Goal: Task Accomplishment & Management: Manage account settings

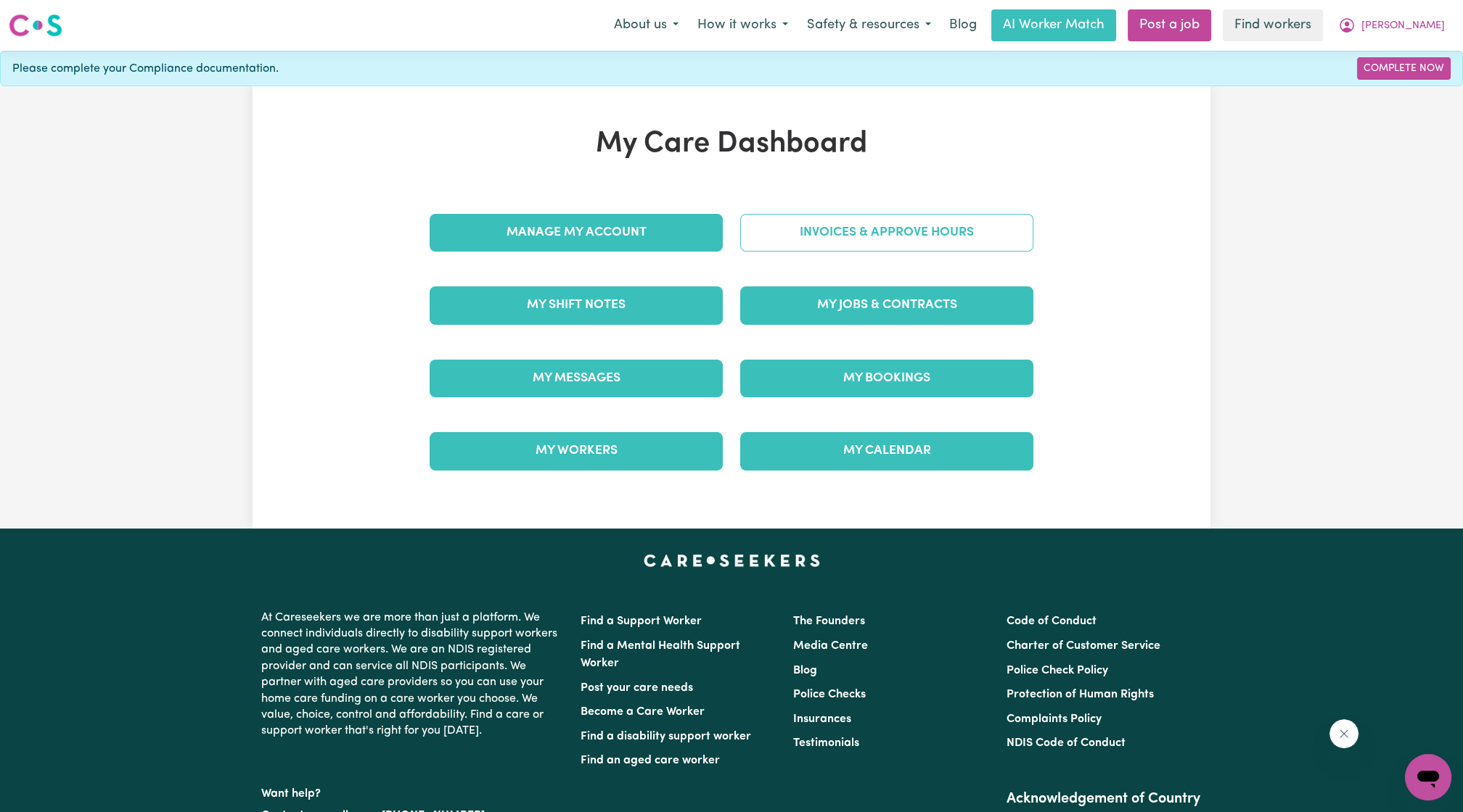
click at [779, 214] on link "Invoices & Approve Hours" at bounding box center [887, 233] width 293 height 37
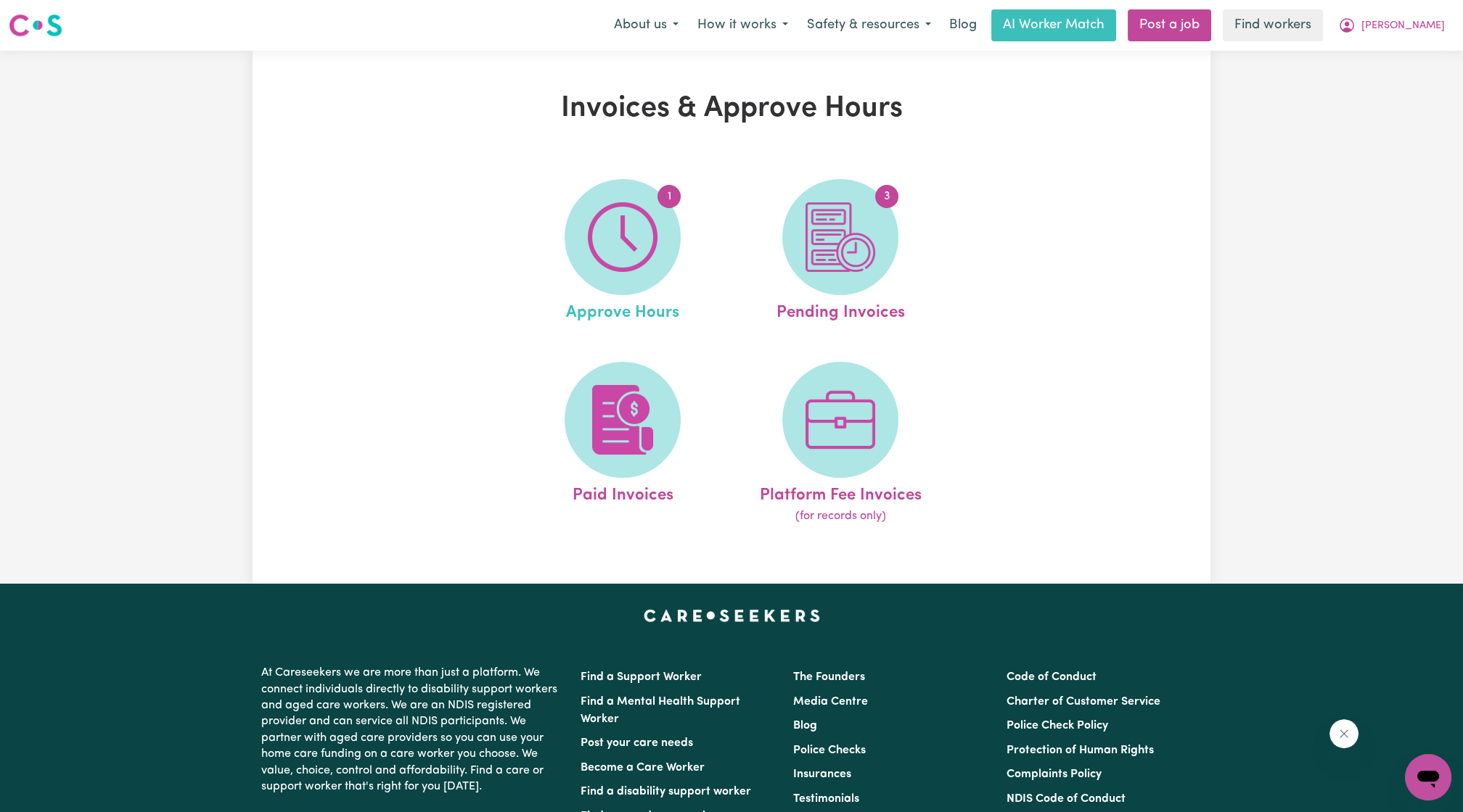
click at [702, 228] on link "1 Approve Hours" at bounding box center [622, 252] width 209 height 147
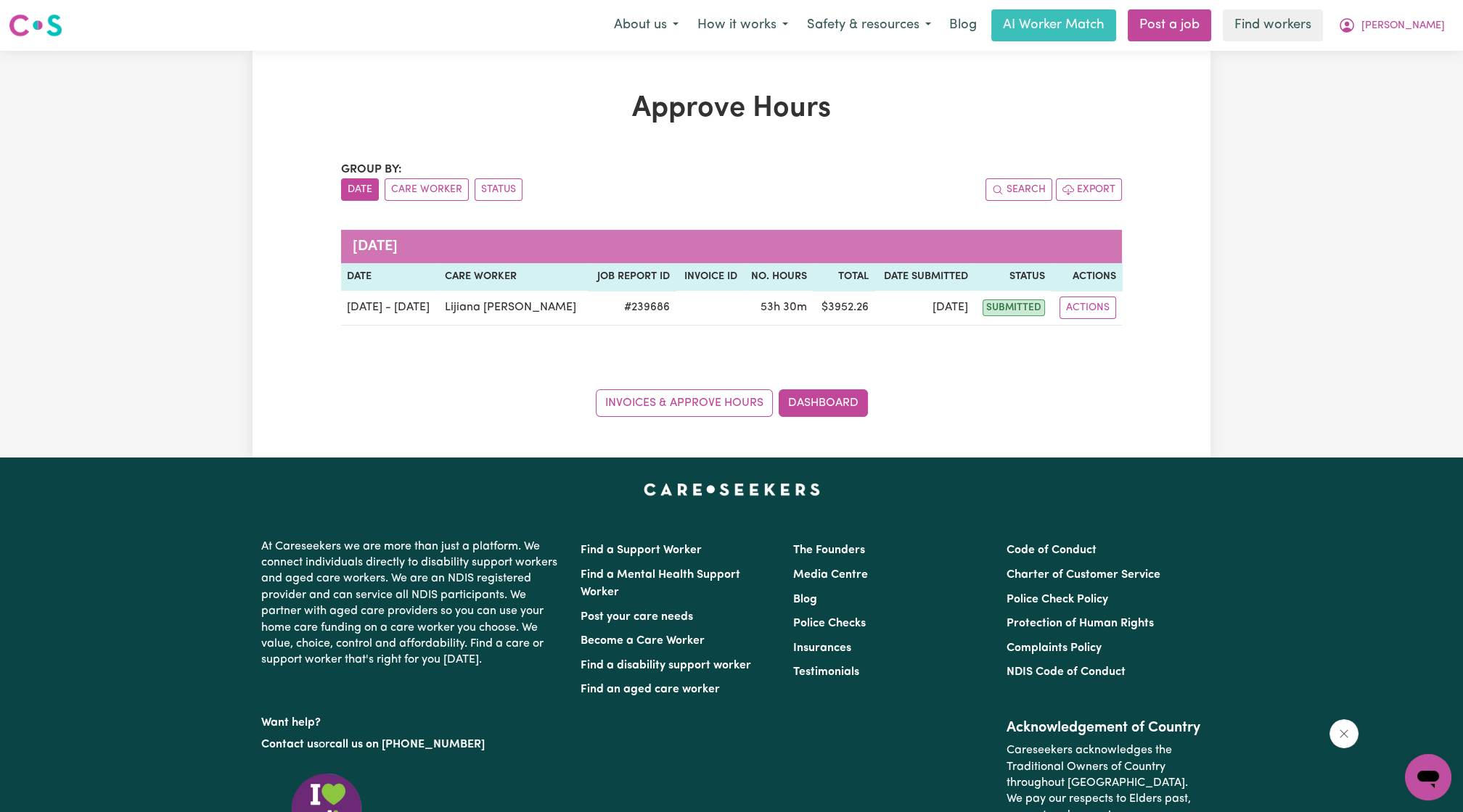
click at [675, 228] on div "Group by: Date Care Worker Status Search Export August 2025 Date Care worker Jo…" at bounding box center [732, 289] width 781 height 256
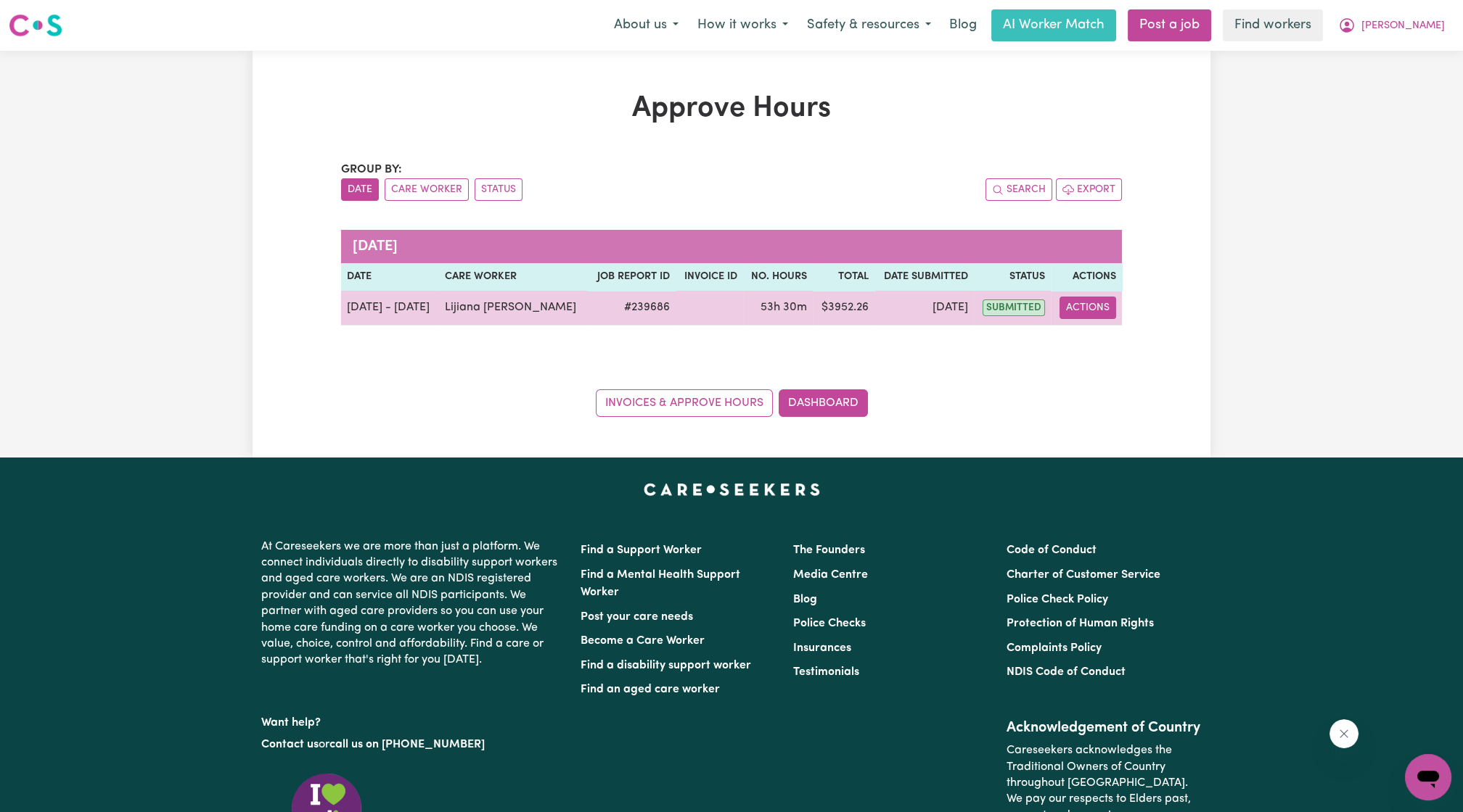
click at [1098, 310] on button "Actions" at bounding box center [1088, 308] width 57 height 22
click at [1117, 341] on link "View Job Report" at bounding box center [1124, 341] width 124 height 29
select select "pm"
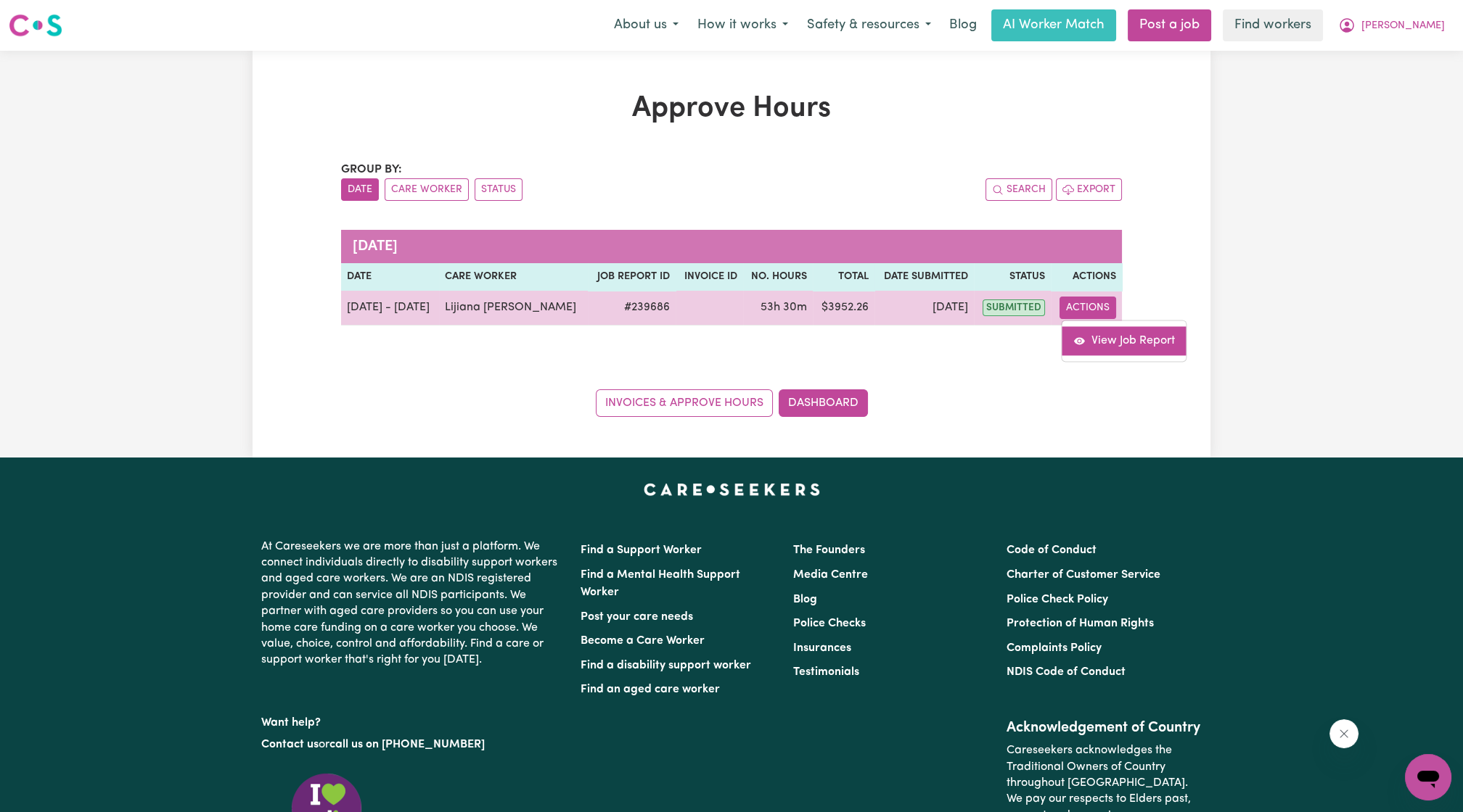
select select "pm"
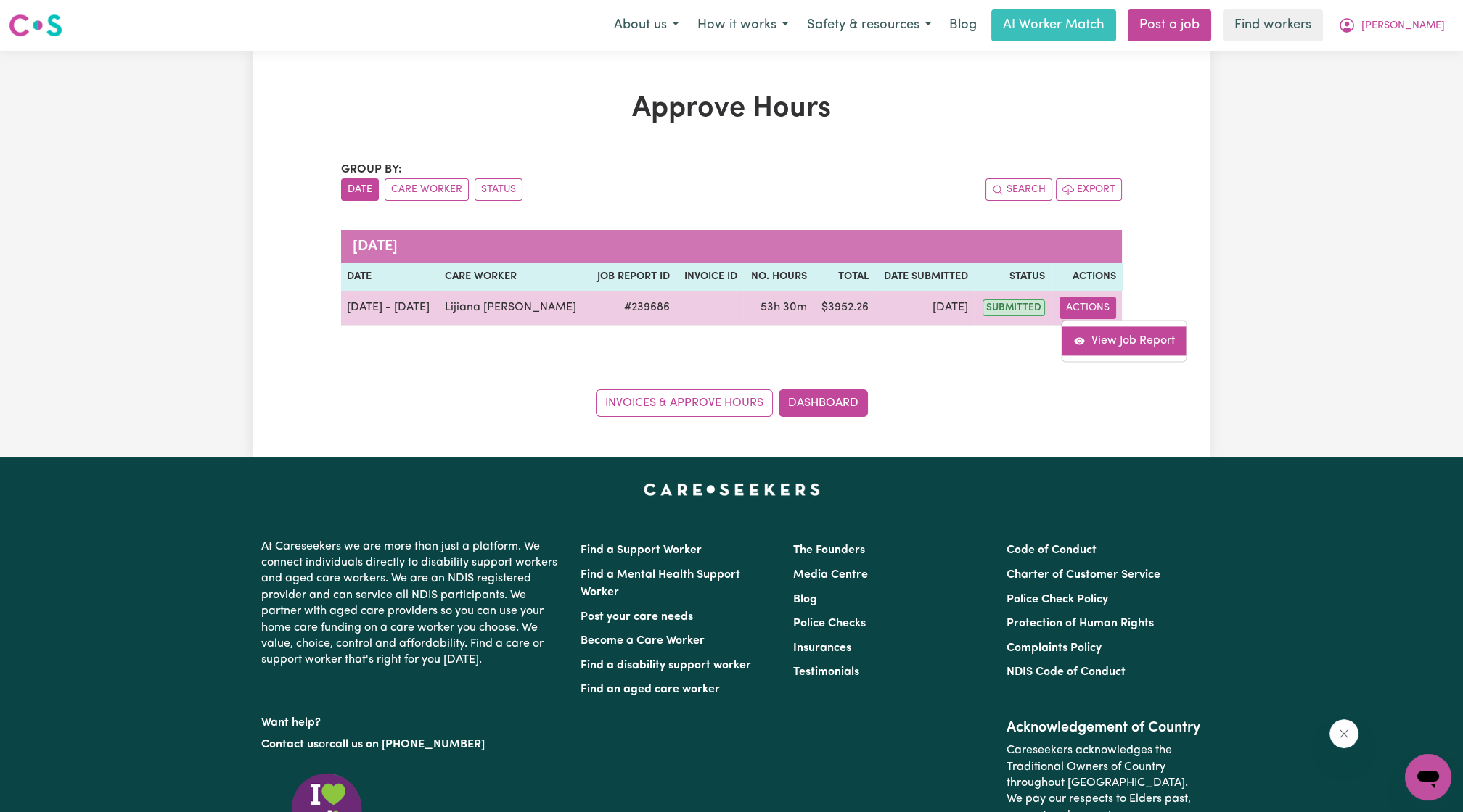
select select "pm"
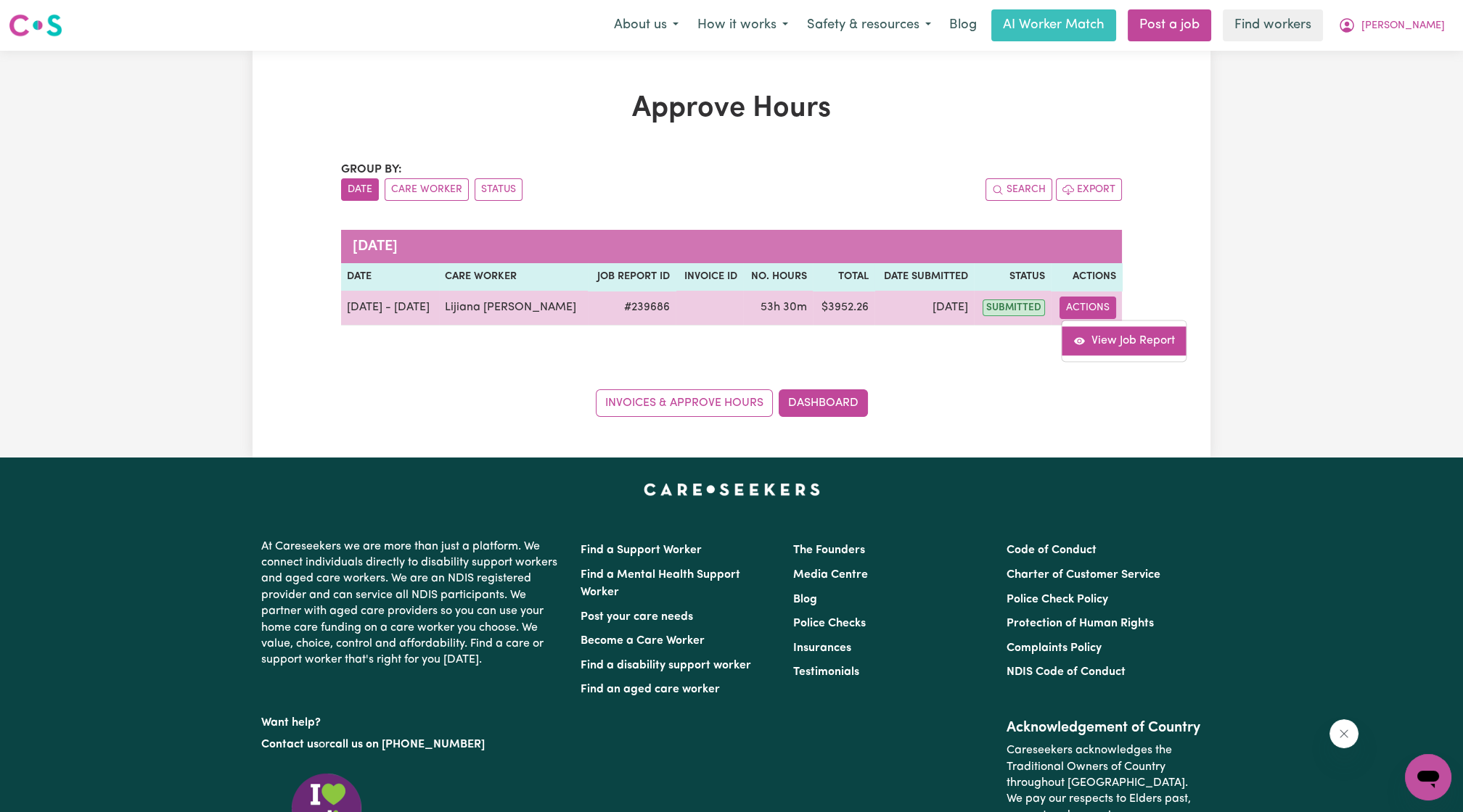
select select "pm"
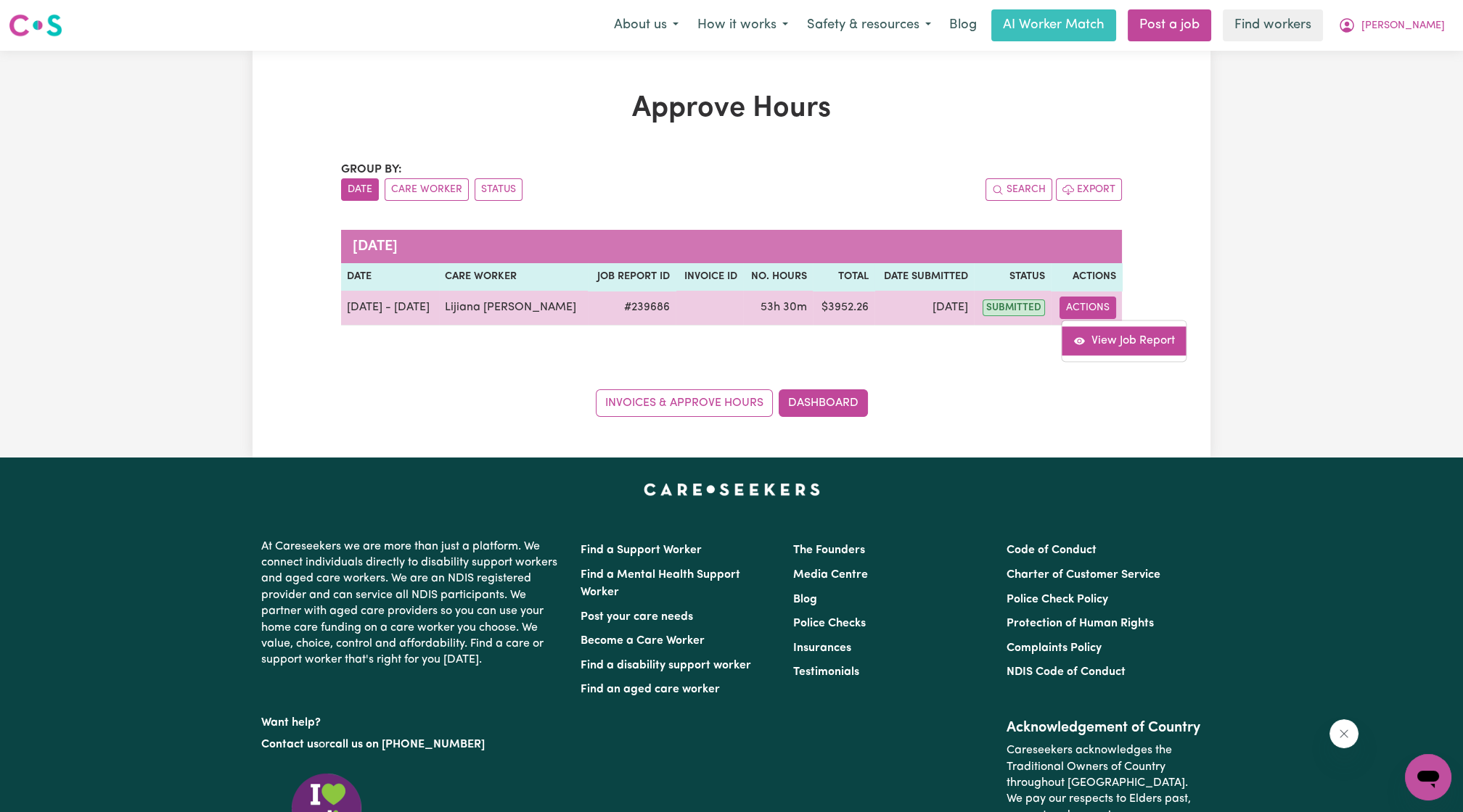
select select "pm"
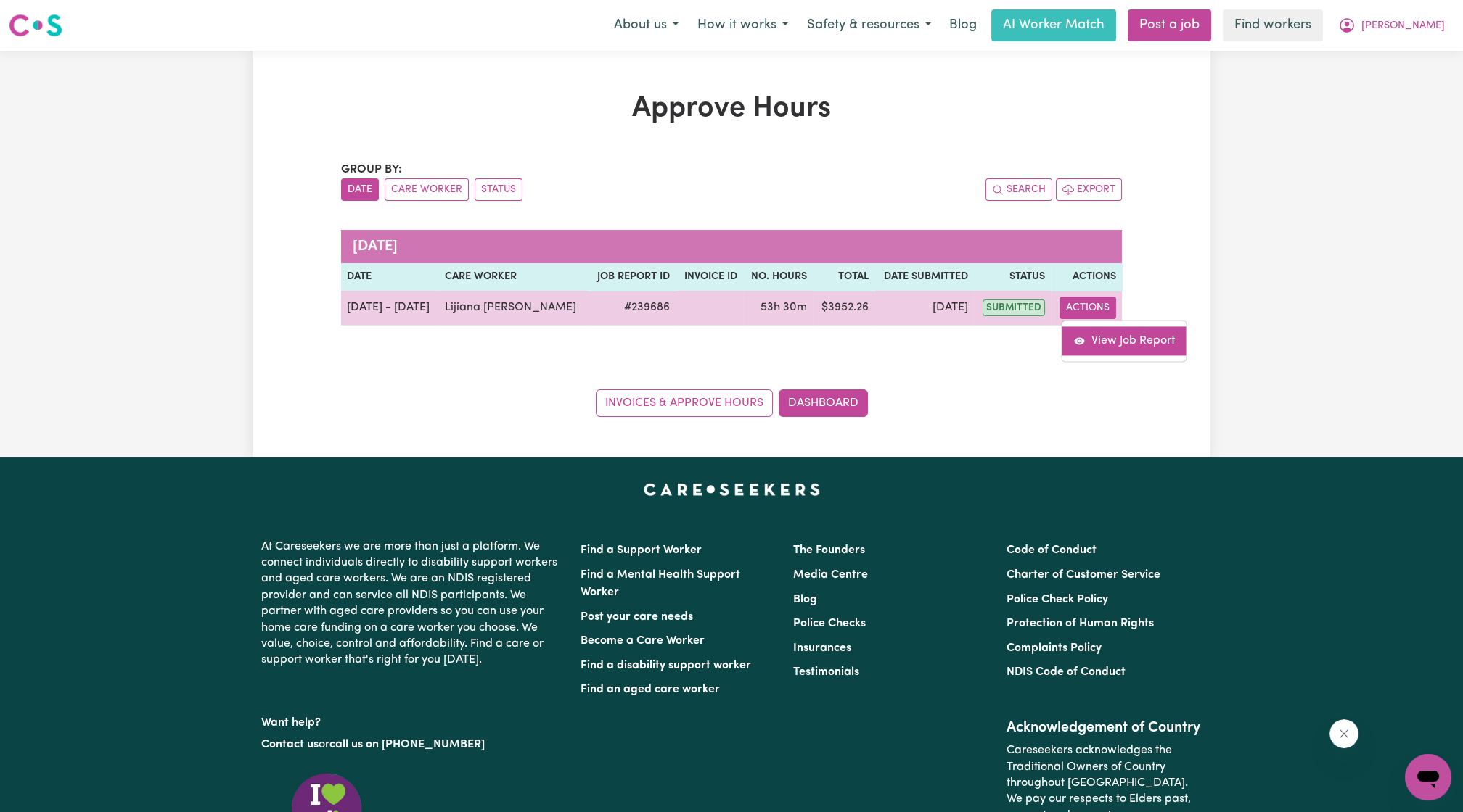
select select "pm"
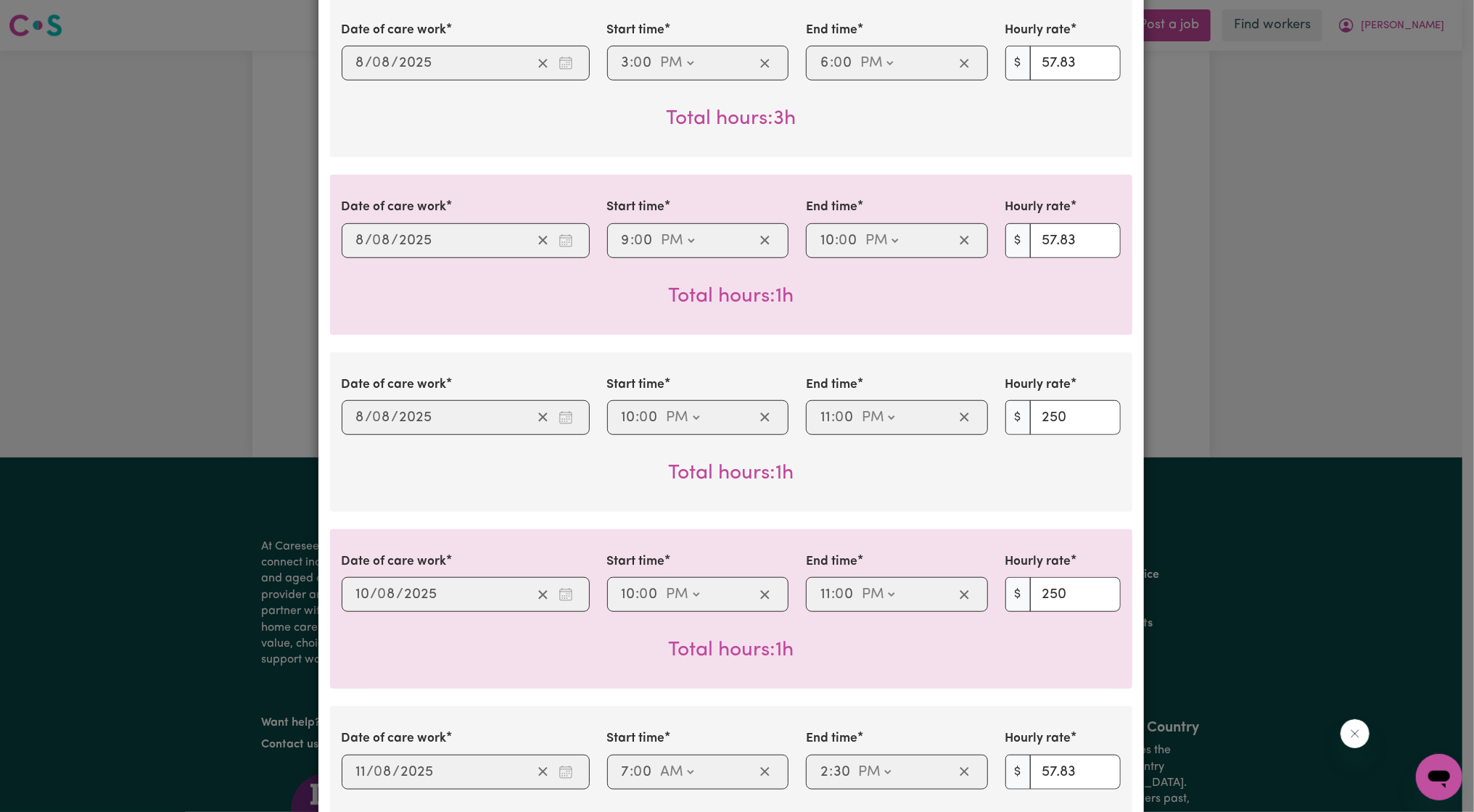
scroll to position [806, 0]
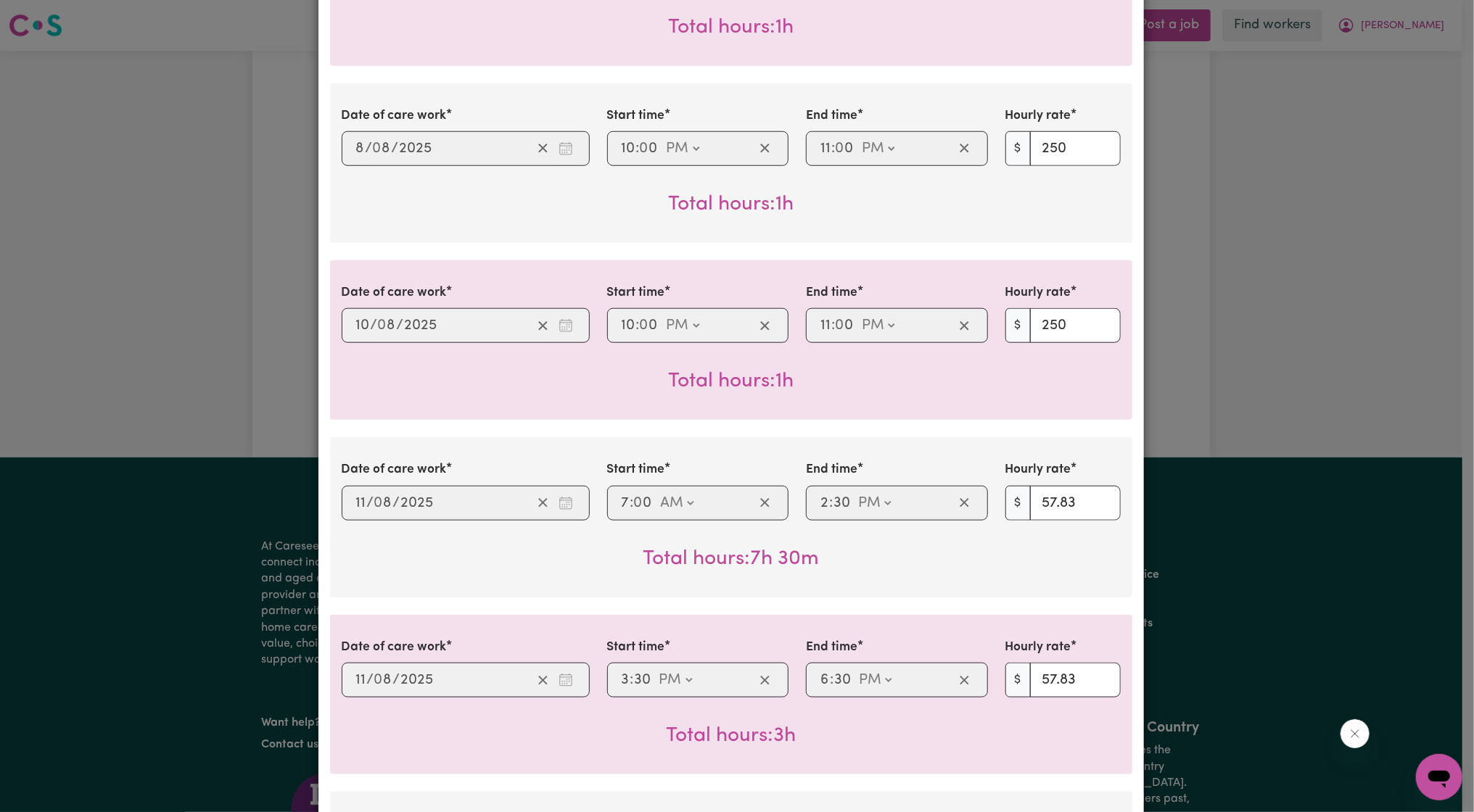
drag, startPoint x: 663, startPoint y: 509, endPoint x: 531, endPoint y: 561, distance: 141.9
click at [531, 561] on div "Total hours: 7h 30m" at bounding box center [731, 548] width 779 height 54
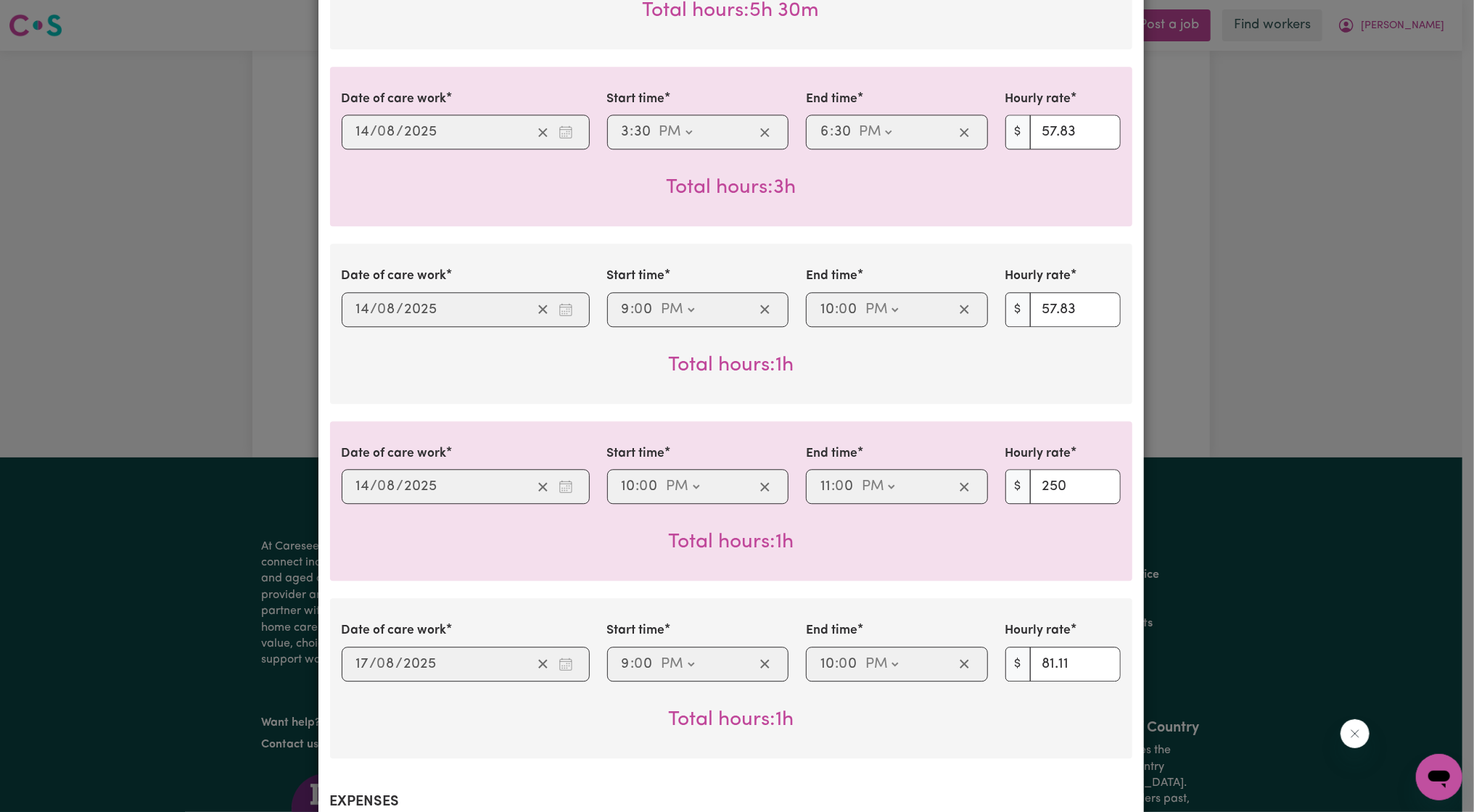
scroll to position [2686, 0]
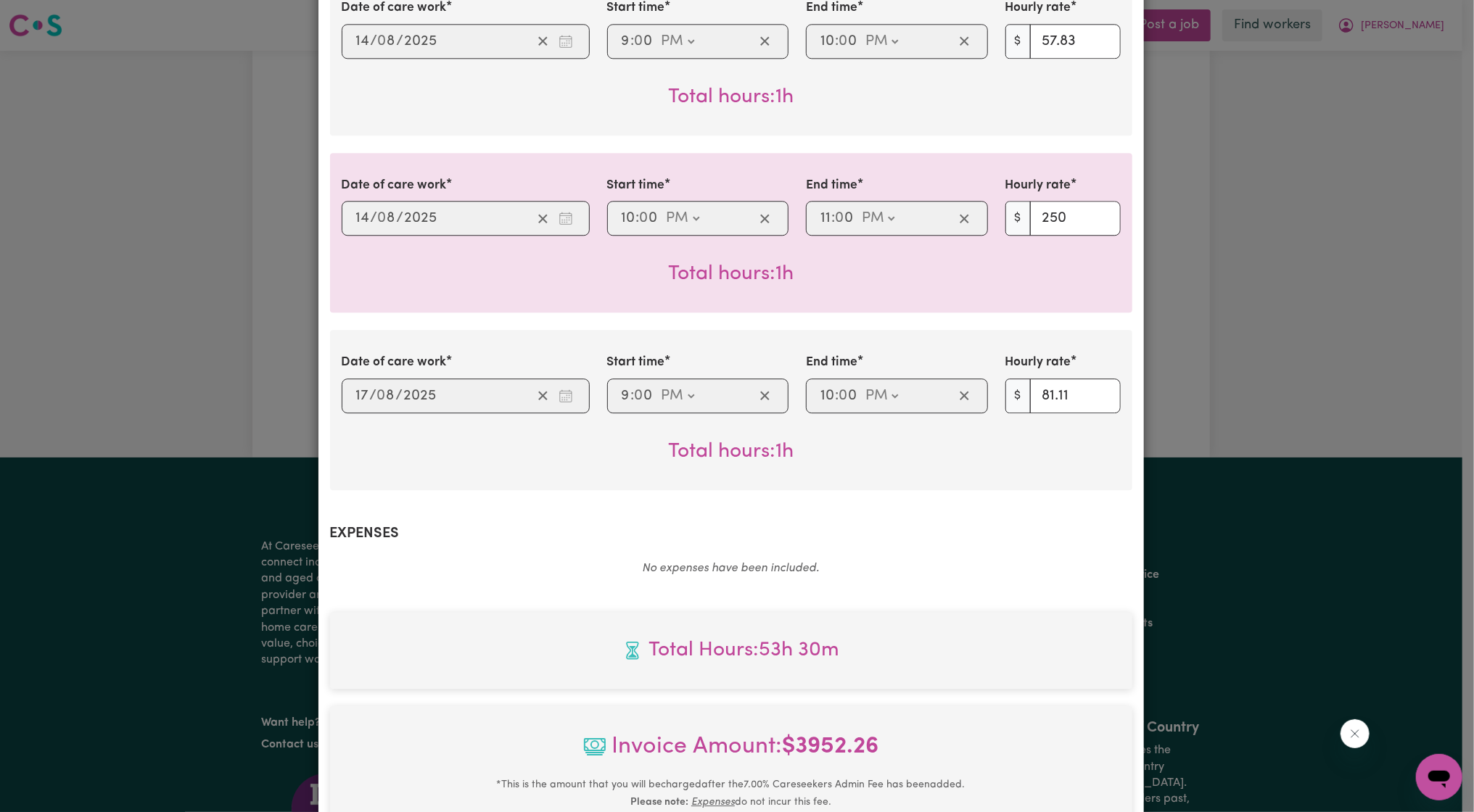
drag, startPoint x: 585, startPoint y: 456, endPoint x: 597, endPoint y: 439, distance: 20.8
drag, startPoint x: 597, startPoint y: 439, endPoint x: 463, endPoint y: 510, distance: 151.6
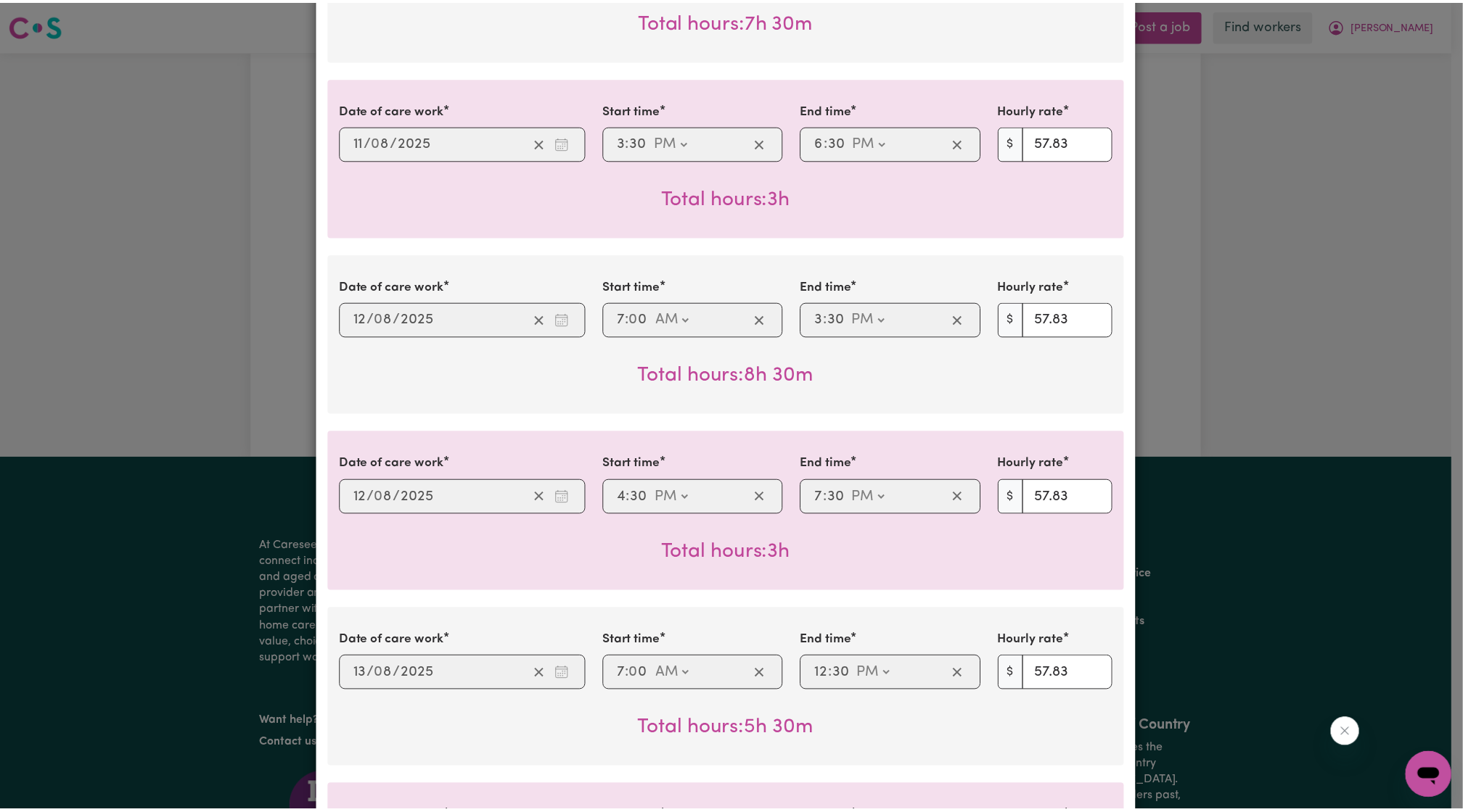
scroll to position [0, 0]
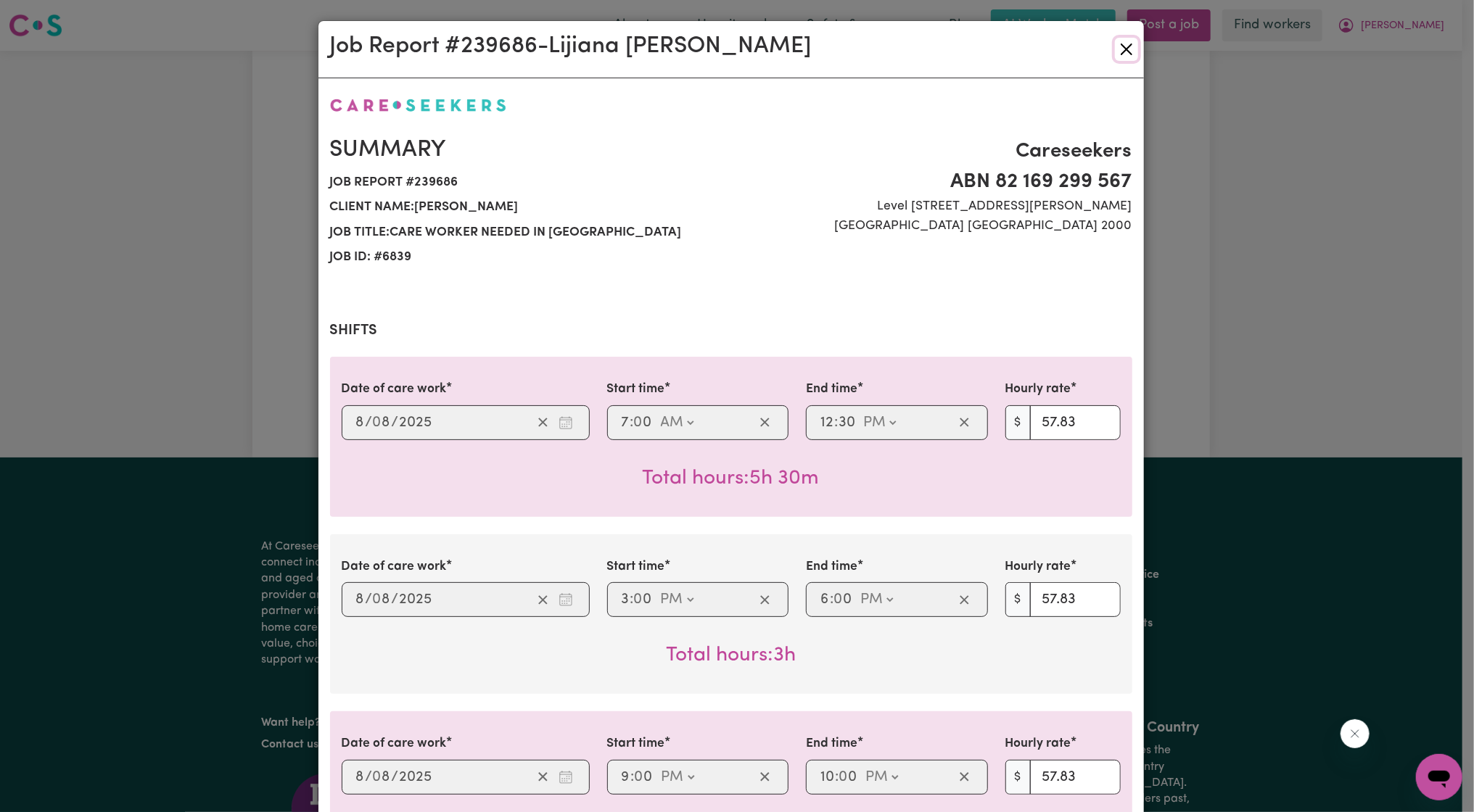
click at [1131, 53] on button "Close" at bounding box center [1127, 49] width 23 height 23
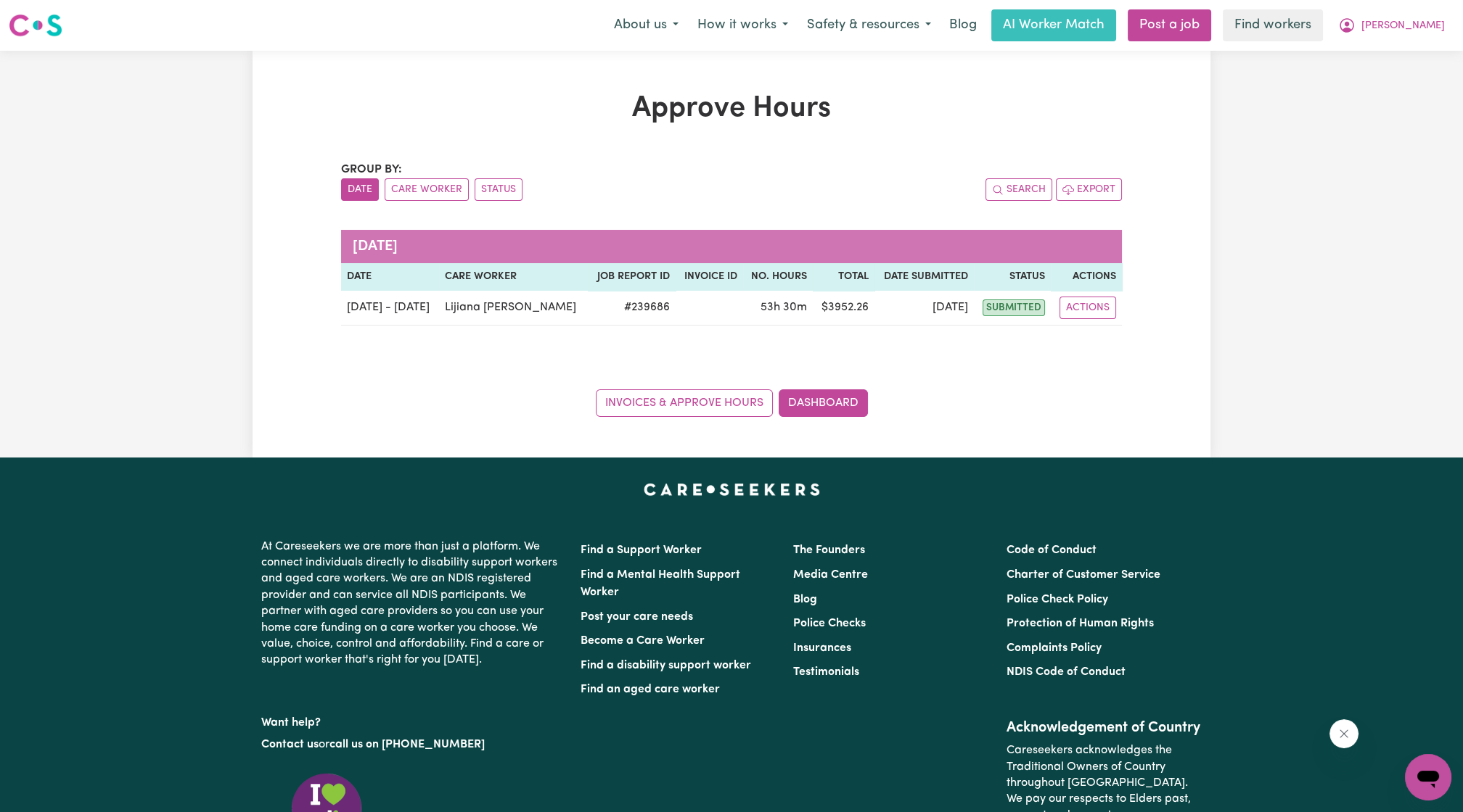
click at [1171, 258] on div "Approve Hours Group by: Date Care Worker Status Search Export August 2025 Date …" at bounding box center [731, 254] width 958 height 326
click at [1432, 14] on button "[PERSON_NAME]" at bounding box center [1392, 25] width 126 height 31
click at [1404, 92] on link "Logout" at bounding box center [1396, 83] width 115 height 28
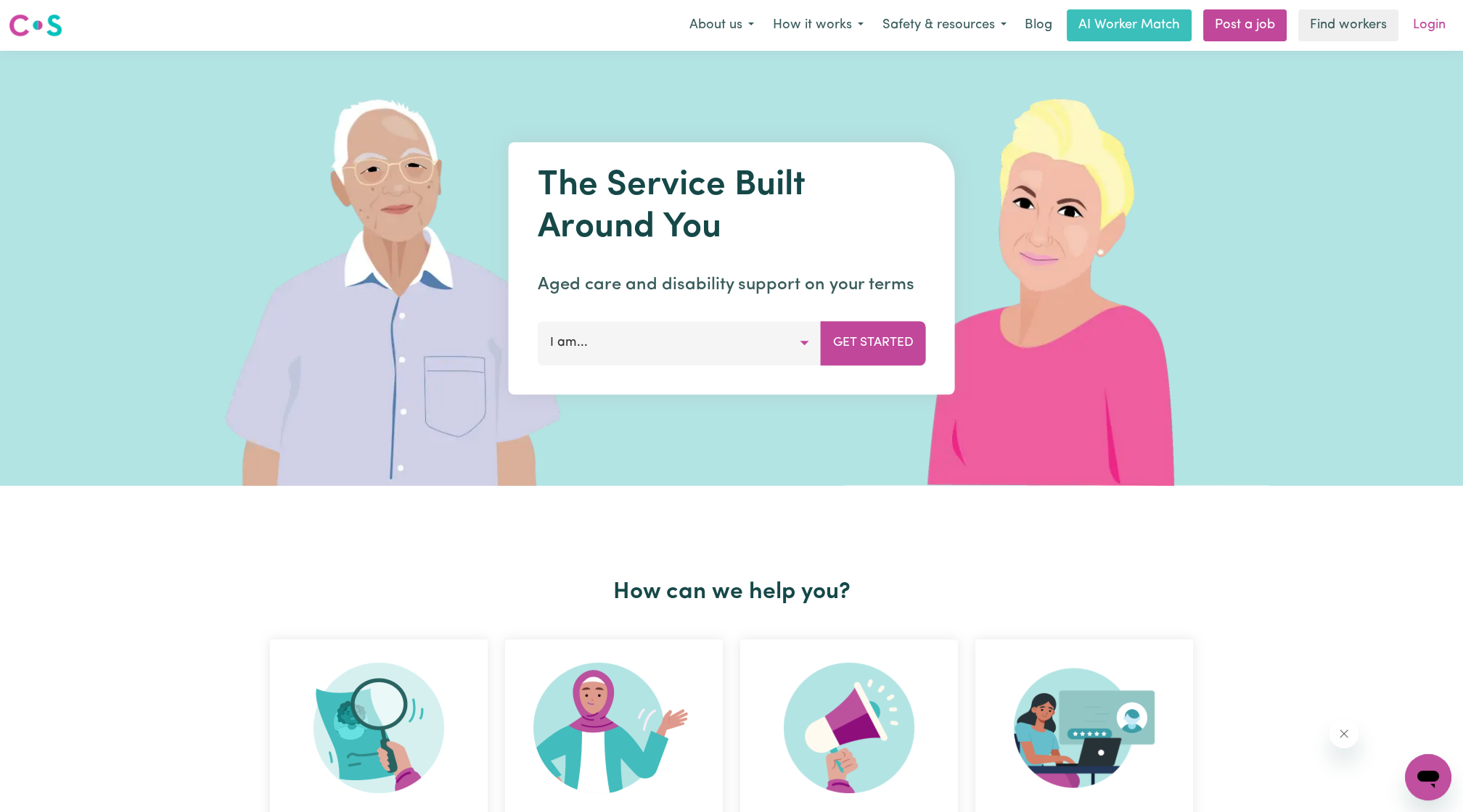
click at [1411, 21] on link "Login" at bounding box center [1429, 25] width 50 height 32
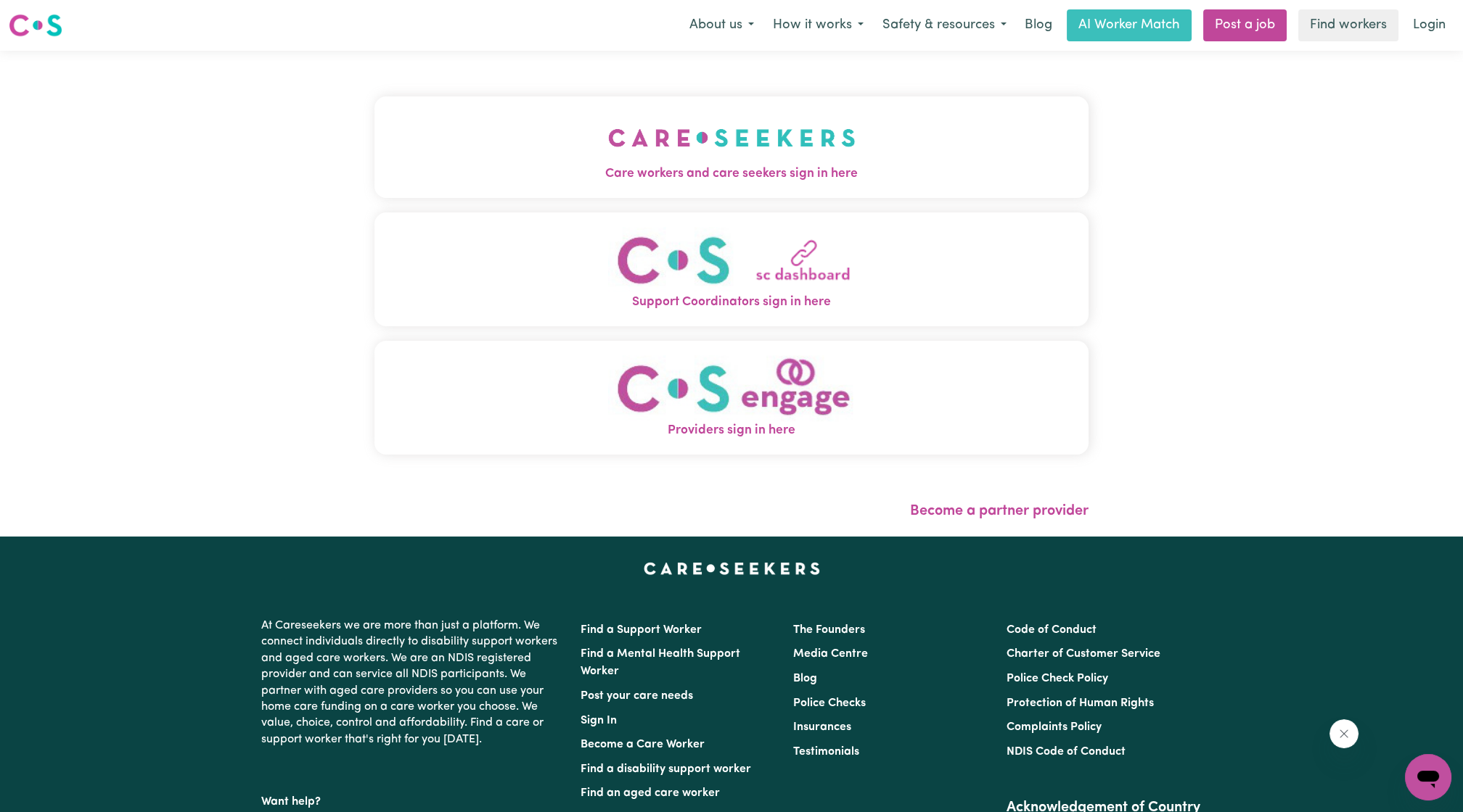
click at [583, 148] on button "Care workers and care seekers sign in here" at bounding box center [732, 147] width 714 height 102
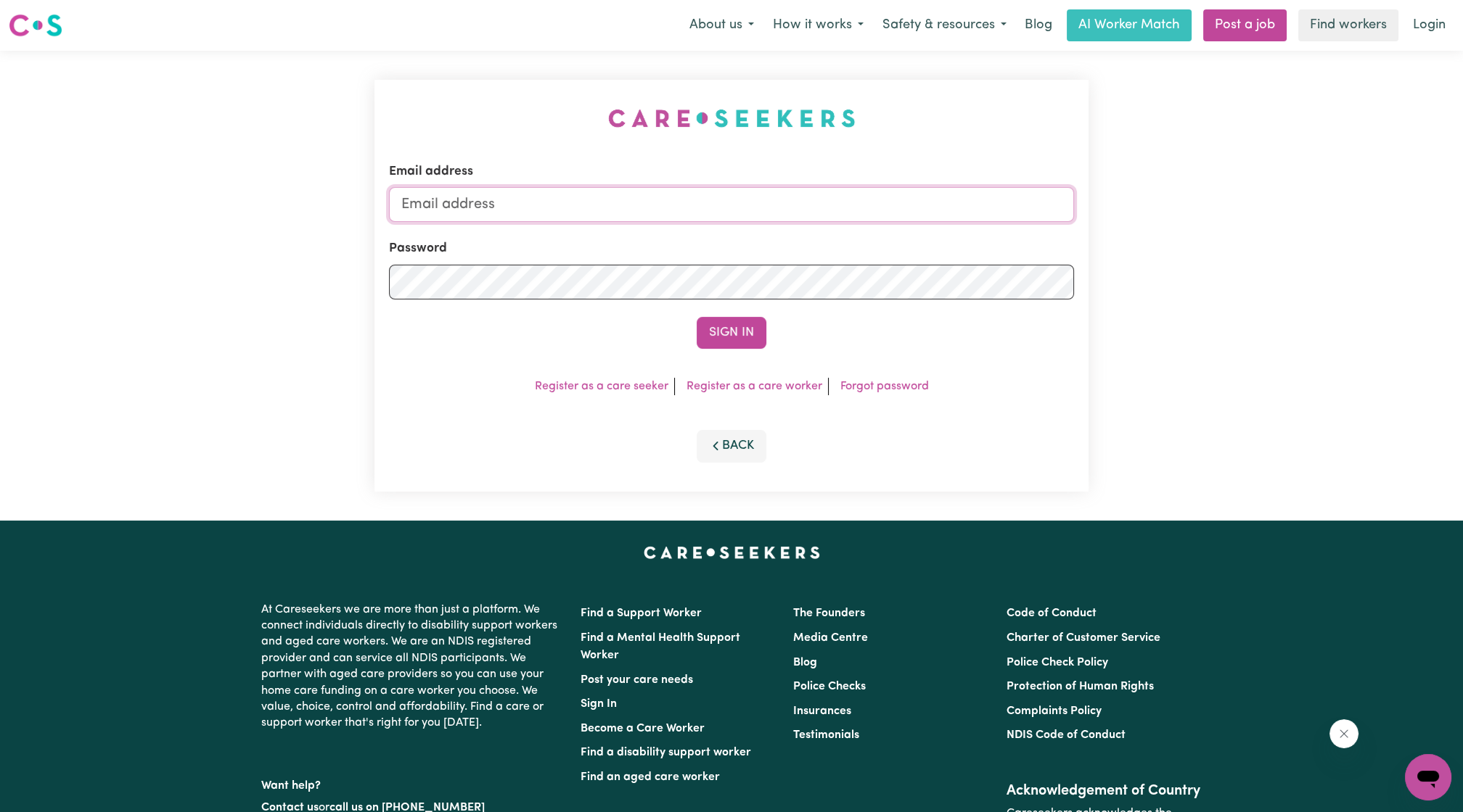
click at [609, 204] on input "Email address" at bounding box center [731, 204] width 685 height 35
drag, startPoint x: 476, startPoint y: 201, endPoint x: 764, endPoint y: 236, distance: 290.1
click at [764, 236] on form "Email address superuser~ethan@careseekers.com.au Password Sign In" at bounding box center [731, 255] width 685 height 186
type input "superuser~Lesley.Pyecroft@gmail.com"
click at [705, 322] on button "Sign In" at bounding box center [731, 333] width 70 height 32
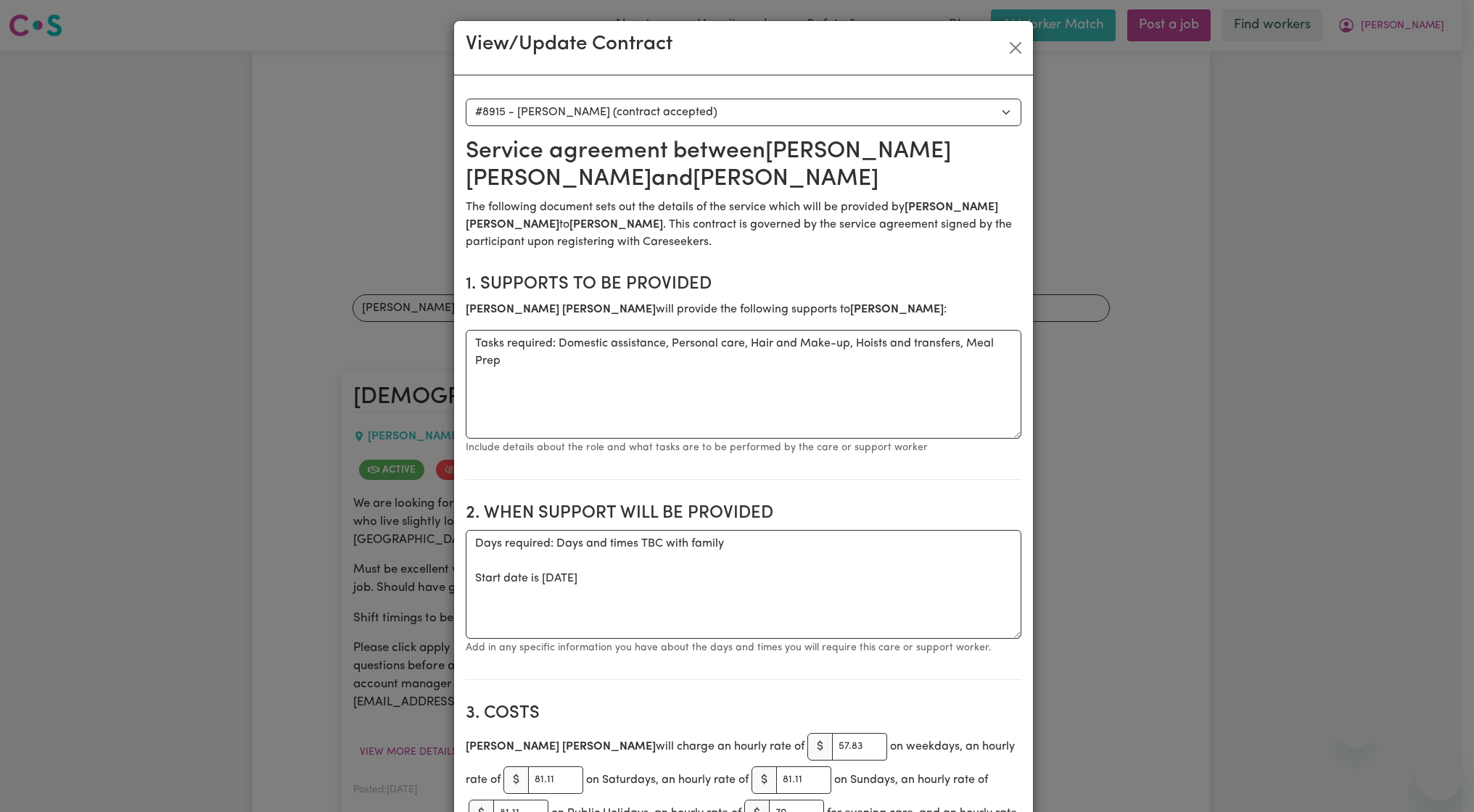
select select "8527"
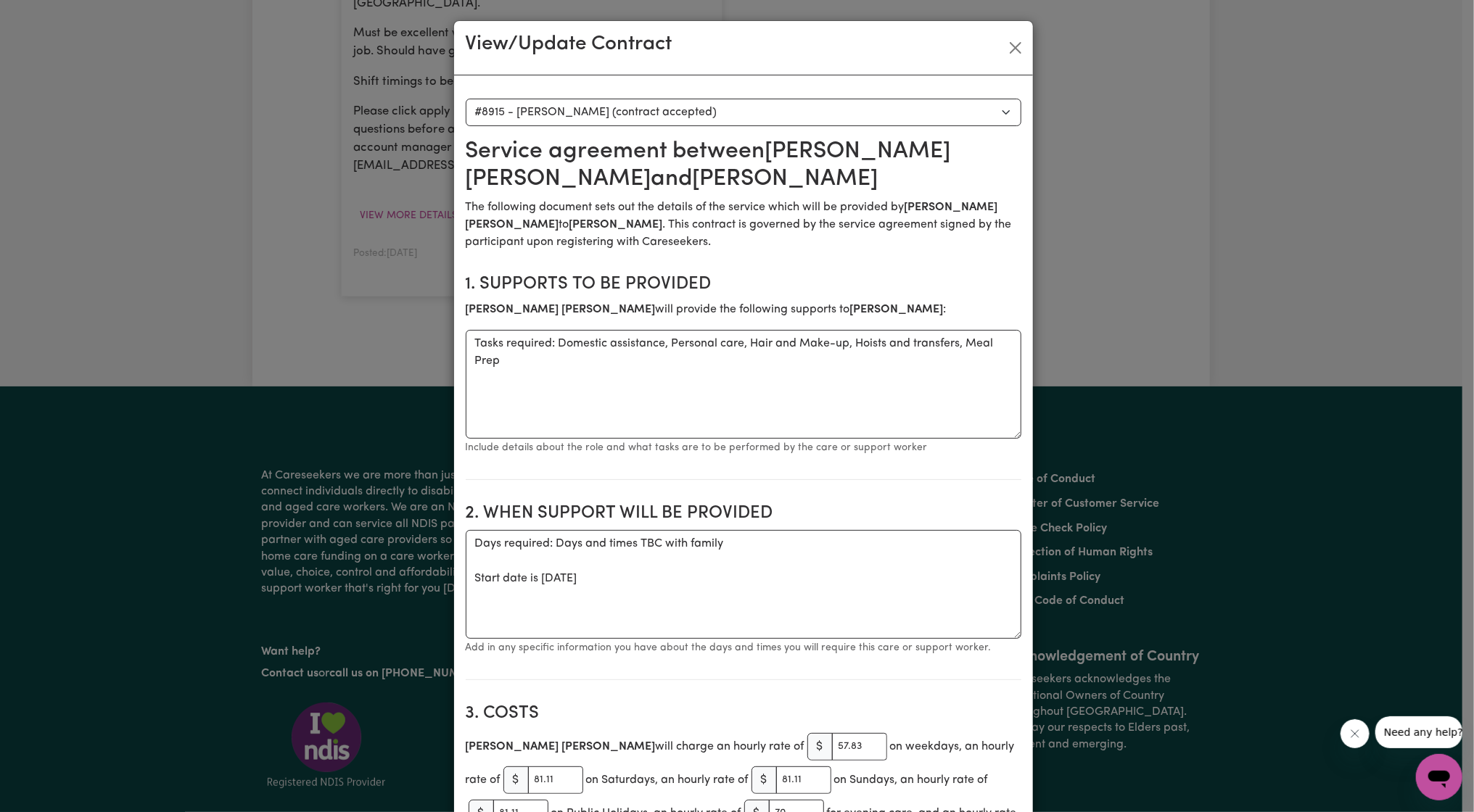
scroll to position [1735, 0]
